Goal: Check status

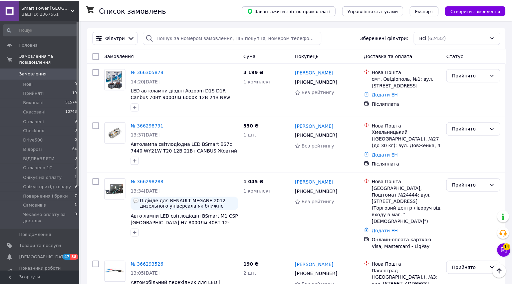
scroll to position [1056, 0]
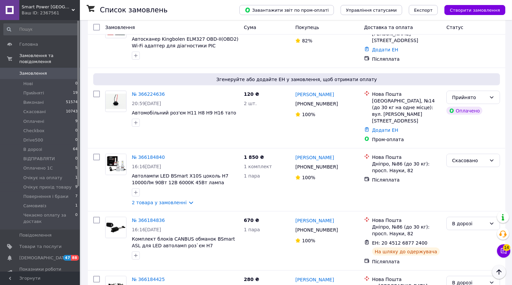
click at [498, 274] on icon "Наверх" at bounding box center [499, 272] width 8 height 8
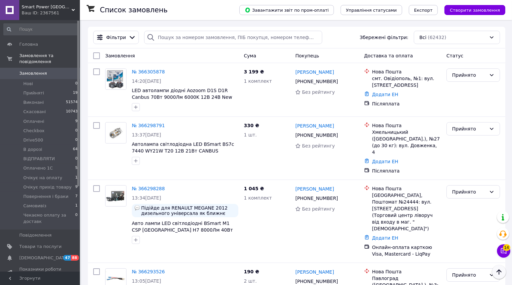
scroll to position [0, 0]
click at [36, 146] on span "В дорозі" at bounding box center [32, 149] width 19 height 6
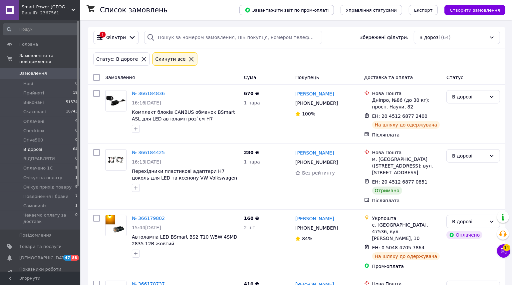
click at [189, 58] on icon at bounding box center [191, 59] width 5 height 5
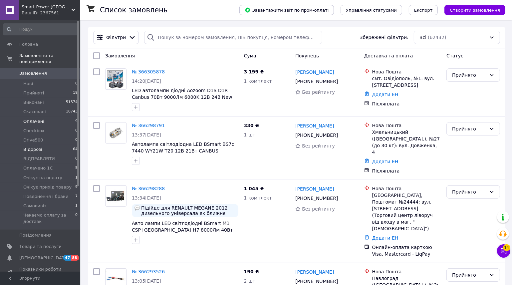
click at [28, 118] on span "Оплачені" at bounding box center [33, 121] width 21 height 6
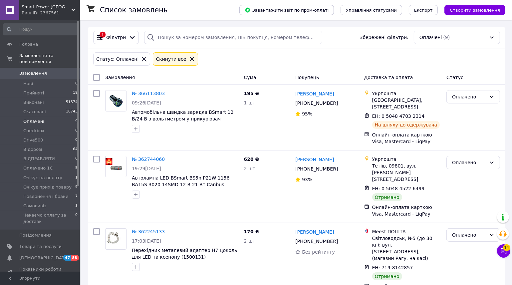
click at [26, 70] on span "Замовлення" at bounding box center [33, 73] width 28 height 6
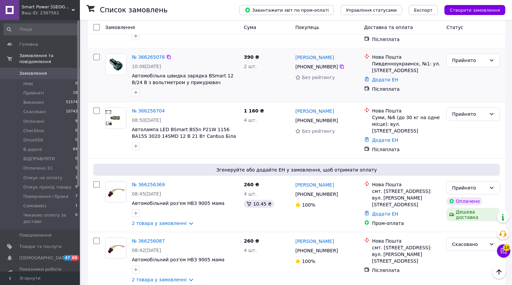
scroll to position [727, 0]
